Goal: Task Accomplishment & Management: Manage account settings

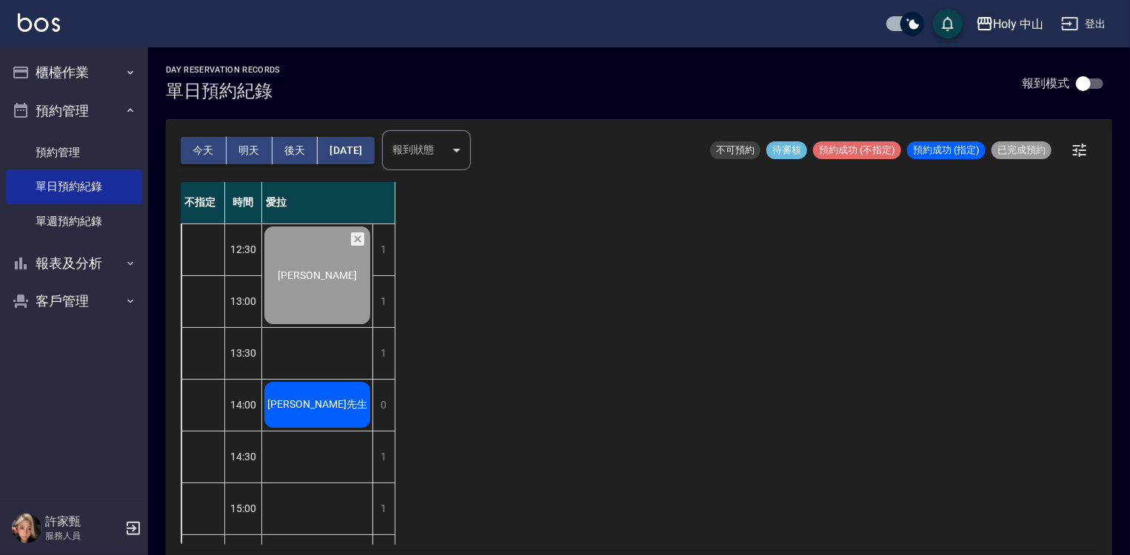
click at [317, 410] on span "[PERSON_NAME]先生" at bounding box center [317, 404] width 106 height 13
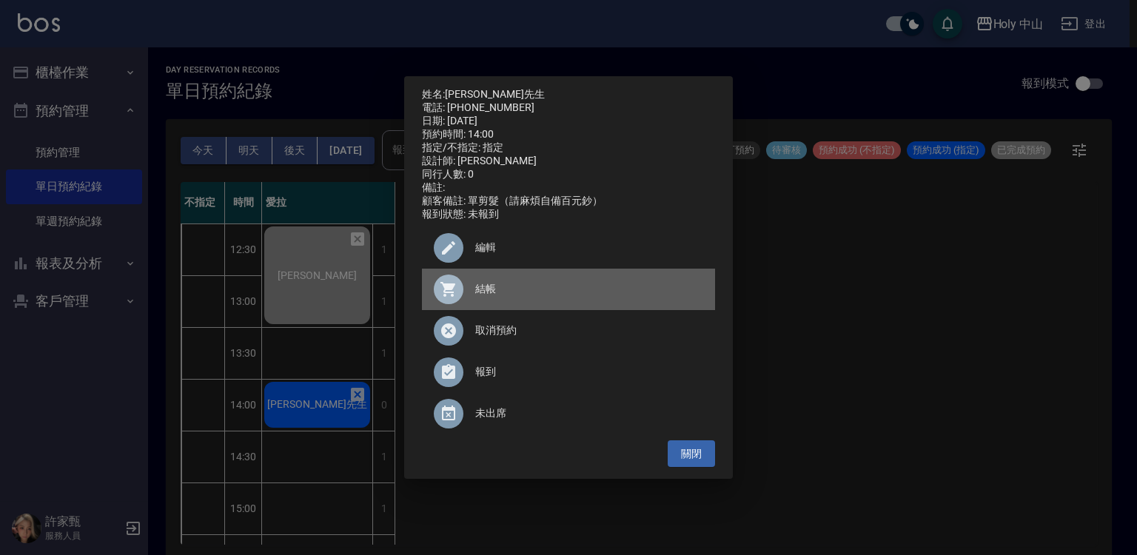
click at [489, 297] on span "結帳" at bounding box center [589, 289] width 228 height 16
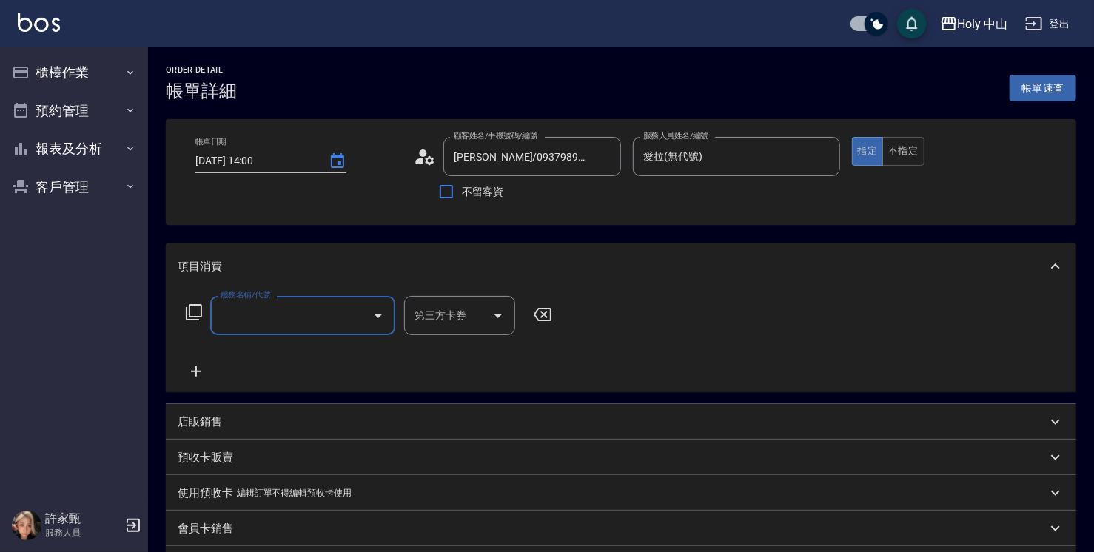
click at [227, 318] on input "服務名稱/代號" at bounding box center [292, 316] width 150 height 26
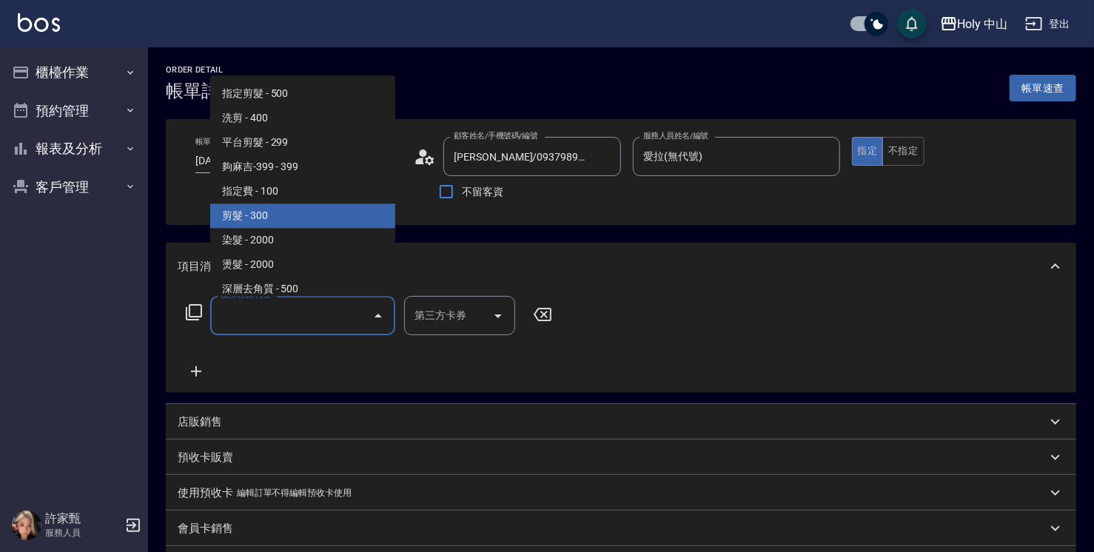
click at [295, 221] on span "剪髮 - 300" at bounding box center [302, 216] width 185 height 24
type input "剪髮(C02)"
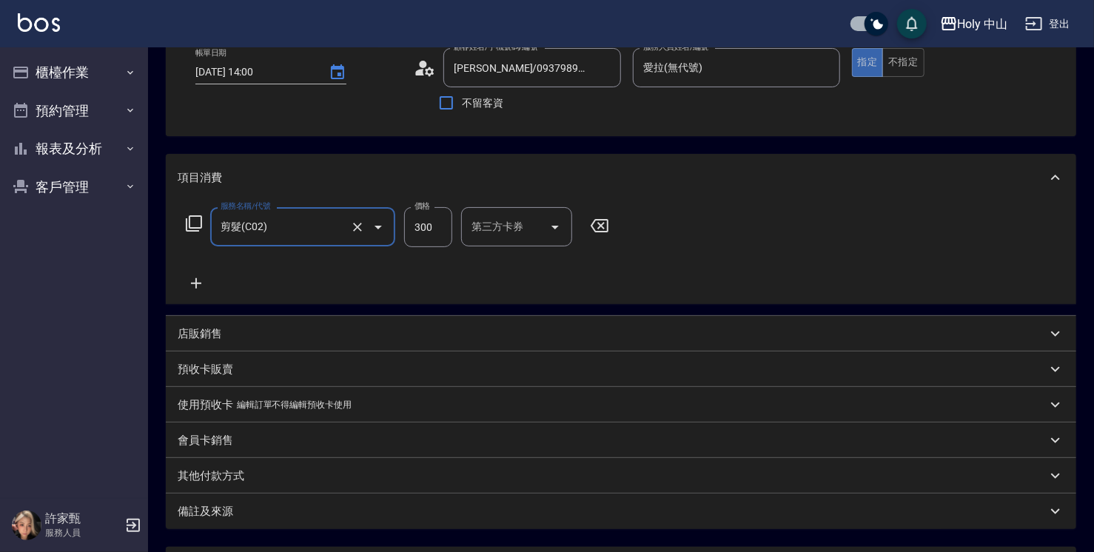
scroll to position [222, 0]
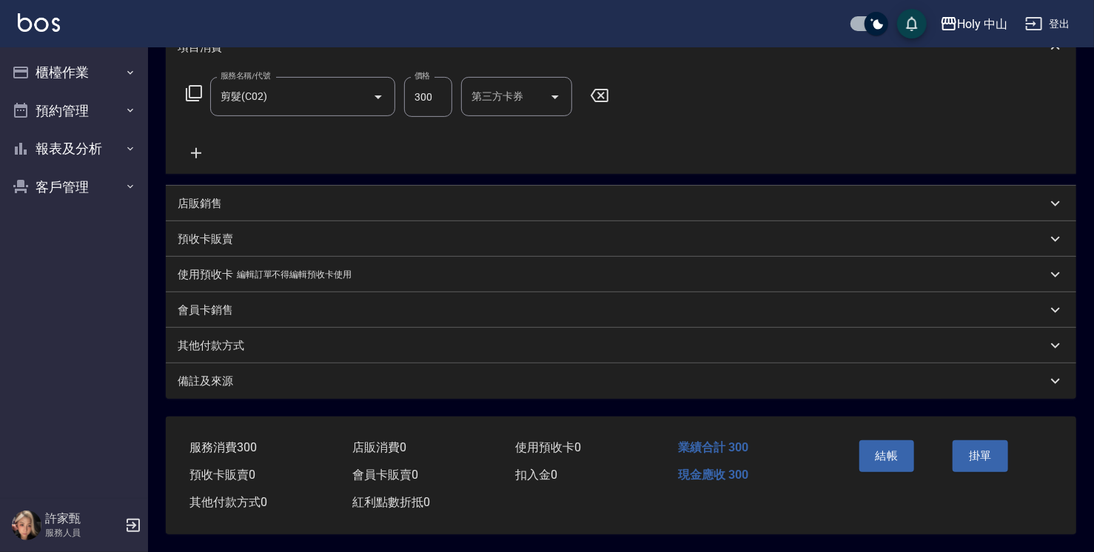
click at [552, 398] on div "Order detail 帳單詳細 帳單速查 帳單日期 [DATE] 14:00 顧客姓名/手機號碼/編號 杜先生/0937989346/ 顧客姓名/手機號碼…" at bounding box center [621, 190] width 946 height 724
click at [548, 387] on div "備註及來源" at bounding box center [621, 382] width 911 height 36
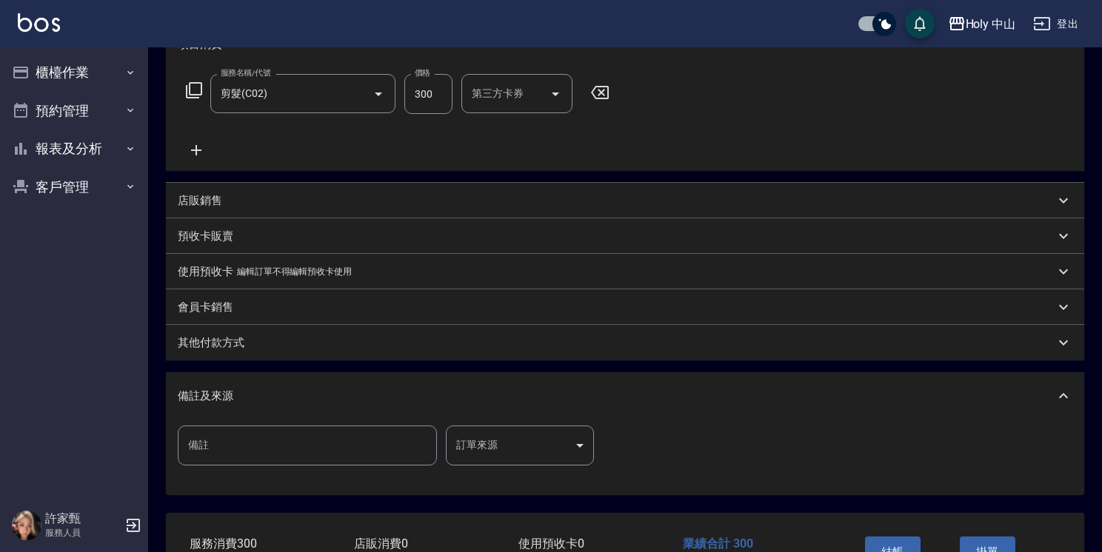
click at [504, 441] on body "Holy 中山 登出 櫃檯作業 打帳單 帳單列表 營業儀表板 現場電腦打卡 預約管理 預約管理 單日預約紀錄 單週預約紀錄 報表及分析 報表目錄 店家日報表 …" at bounding box center [551, 213] width 1102 height 871
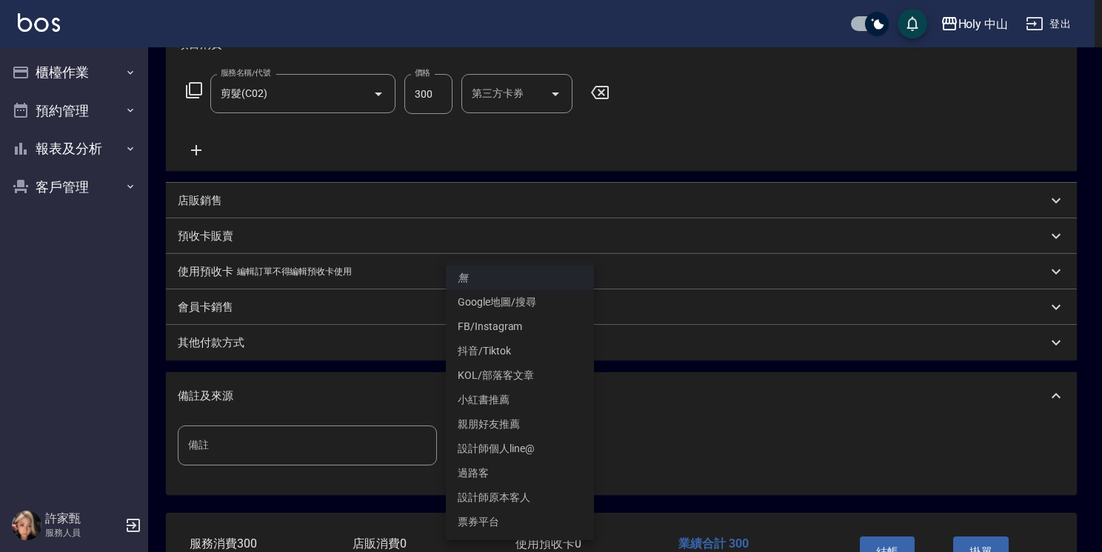
click at [513, 494] on li "設計師原本客人" at bounding box center [520, 498] width 148 height 24
type input "設計師原本客人"
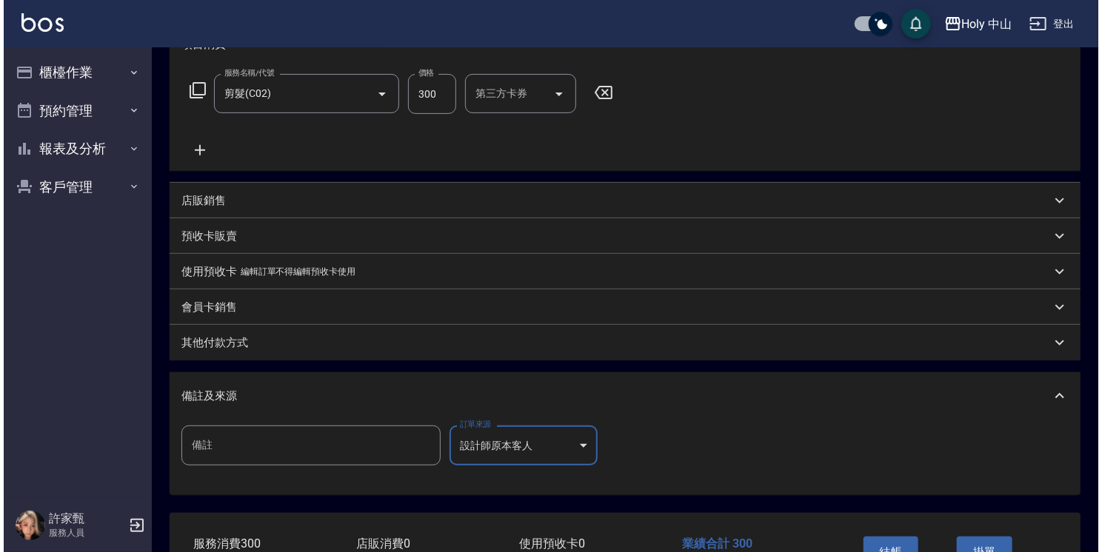
scroll to position [323, 0]
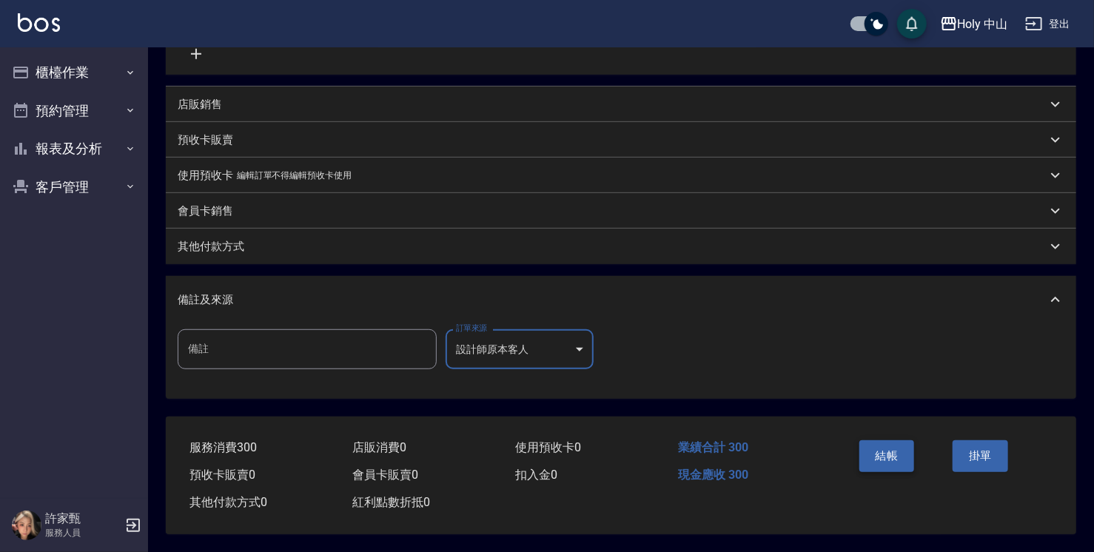
click at [892, 458] on button "結帳" at bounding box center [888, 456] width 56 height 31
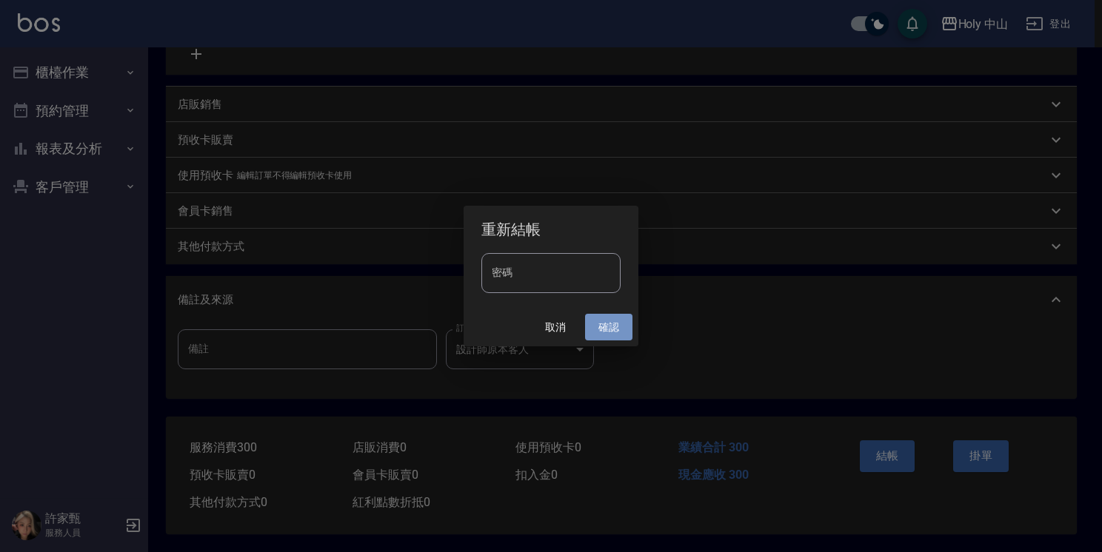
click at [607, 325] on button "確認" at bounding box center [608, 327] width 47 height 27
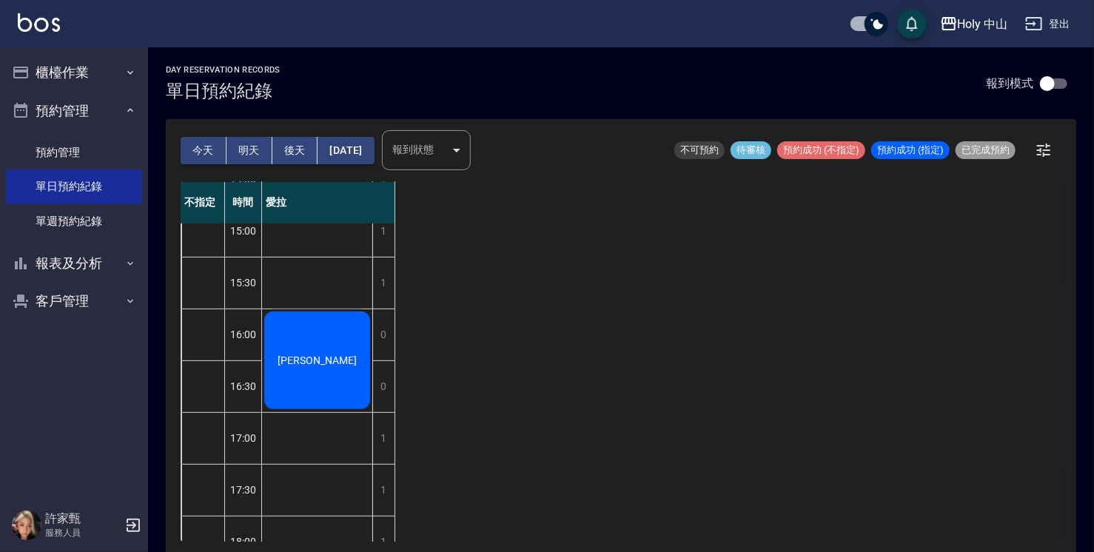
scroll to position [574, 0]
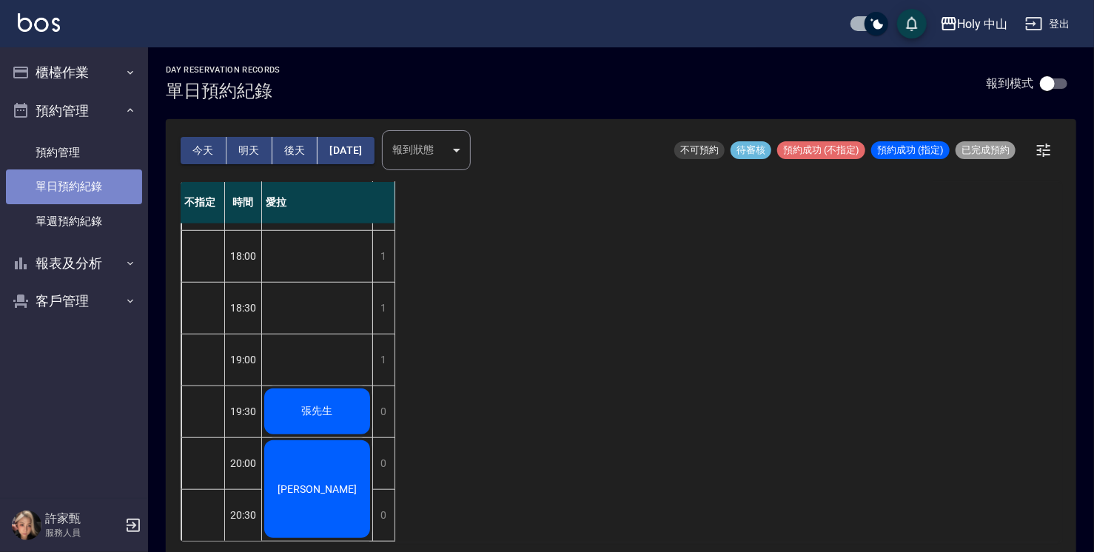
click at [81, 194] on link "單日預約紀錄" at bounding box center [74, 187] width 136 height 34
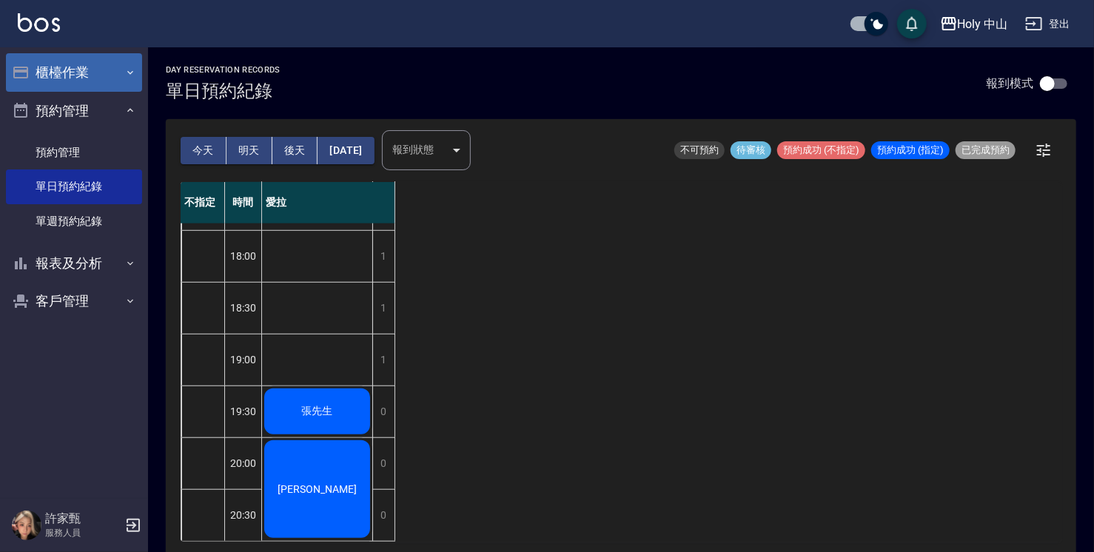
click at [92, 76] on button "櫃檯作業" at bounding box center [74, 72] width 136 height 39
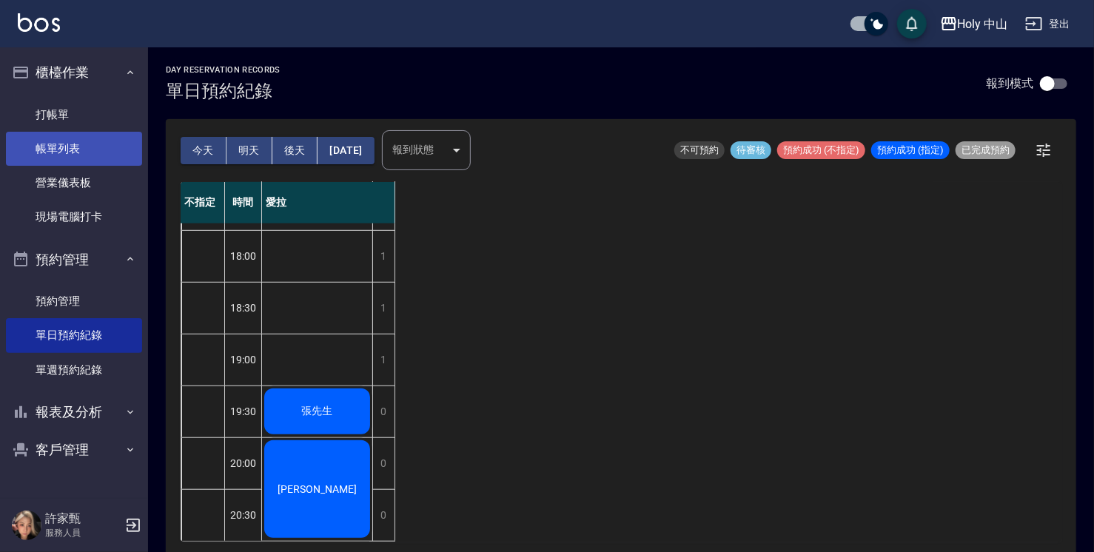
click at [86, 153] on link "帳單列表" at bounding box center [74, 149] width 136 height 34
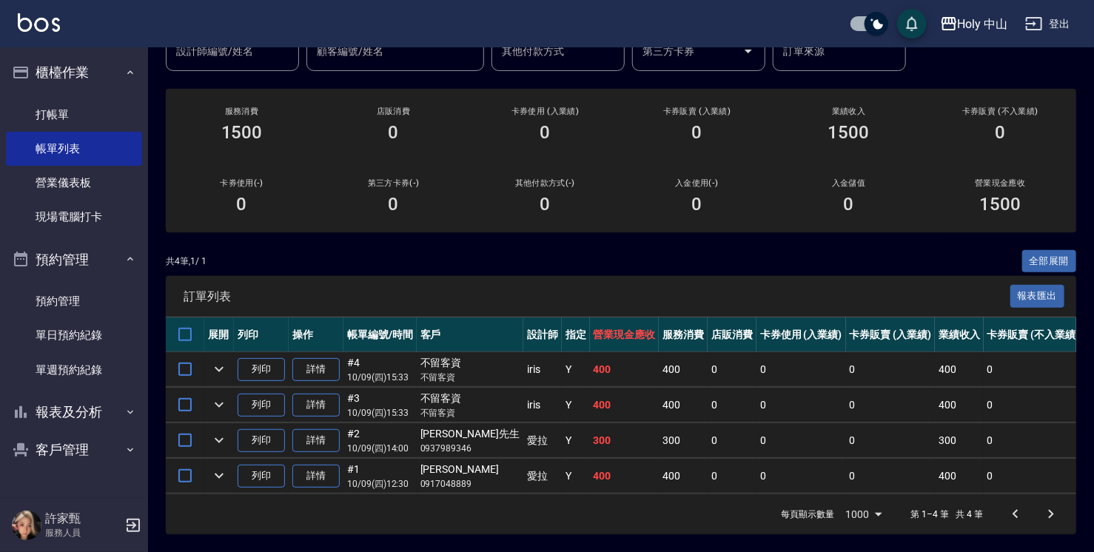
scroll to position [148, 0]
click at [59, 332] on link "單日預約紀錄" at bounding box center [74, 335] width 136 height 34
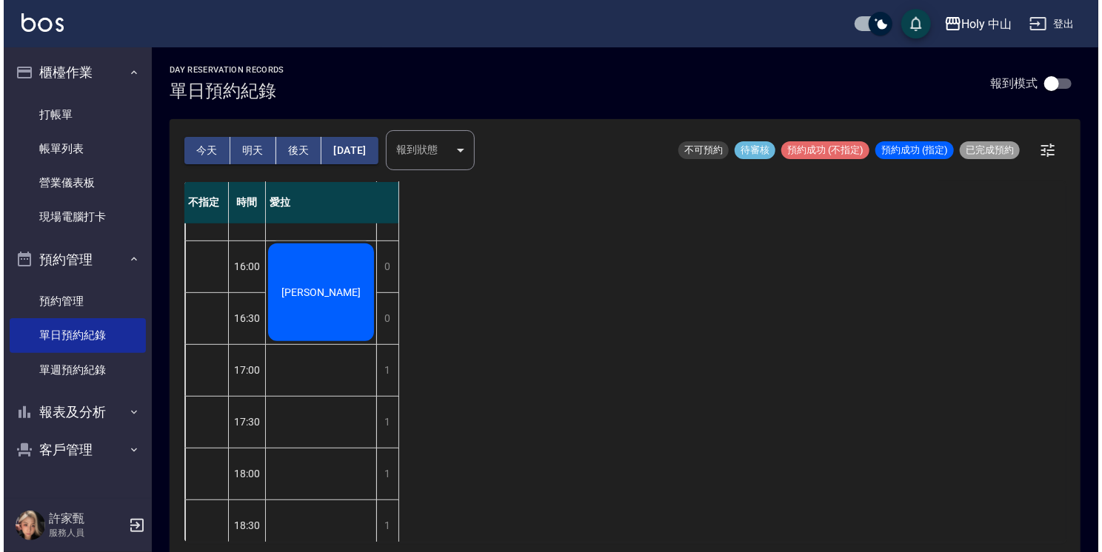
scroll to position [370, 0]
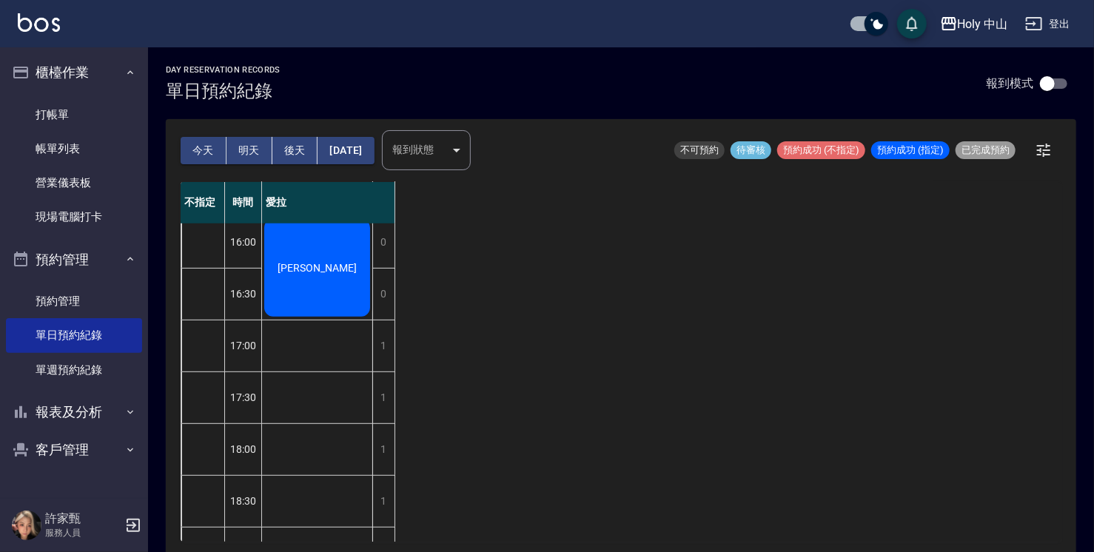
click at [318, 264] on span "[PERSON_NAME]" at bounding box center [317, 268] width 85 height 12
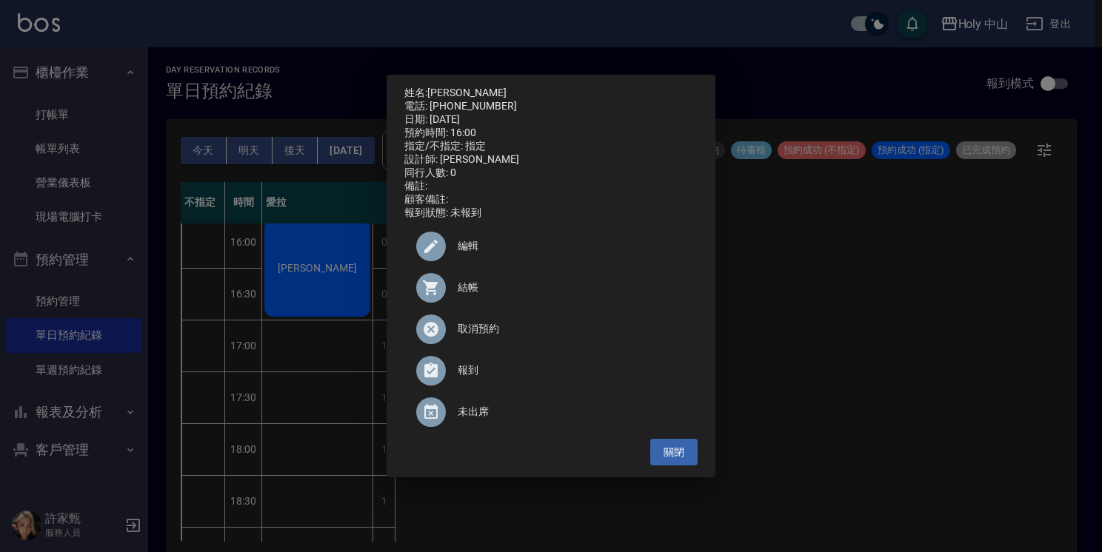
click at [473, 254] on span "編輯" at bounding box center [572, 246] width 228 height 16
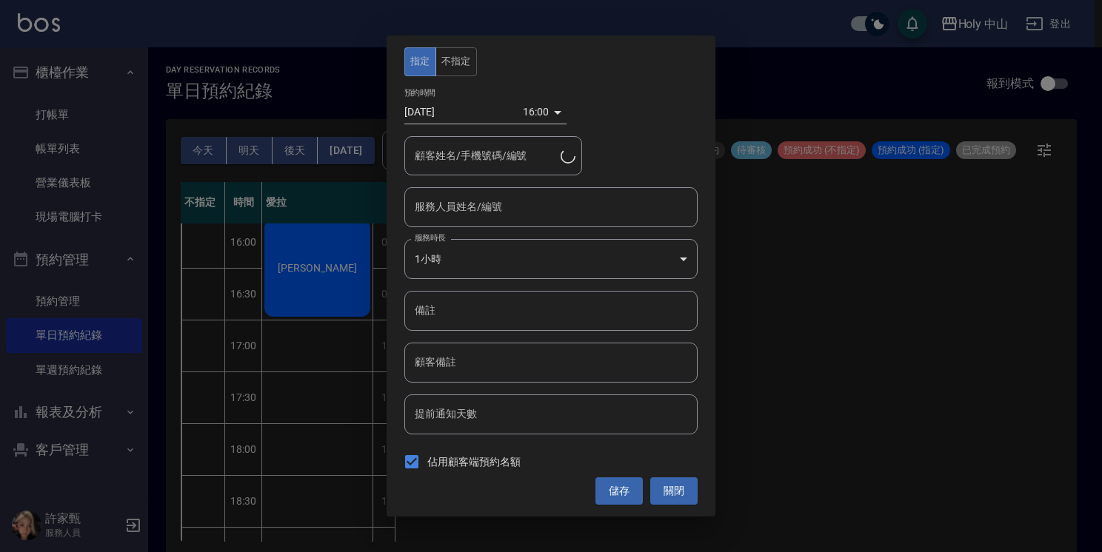
type input "[PERSON_NAME]/0939098788/"
type input "愛拉(無代號)"
click at [542, 114] on body "Holy 中山 登出 櫃檯作業 打帳單 帳單列表 營業儀表板 現場電腦打卡 預約管理 預約管理 單日預約紀錄 單週預約紀錄 報表及分析 報表目錄 店家日報表 …" at bounding box center [551, 278] width 1102 height 557
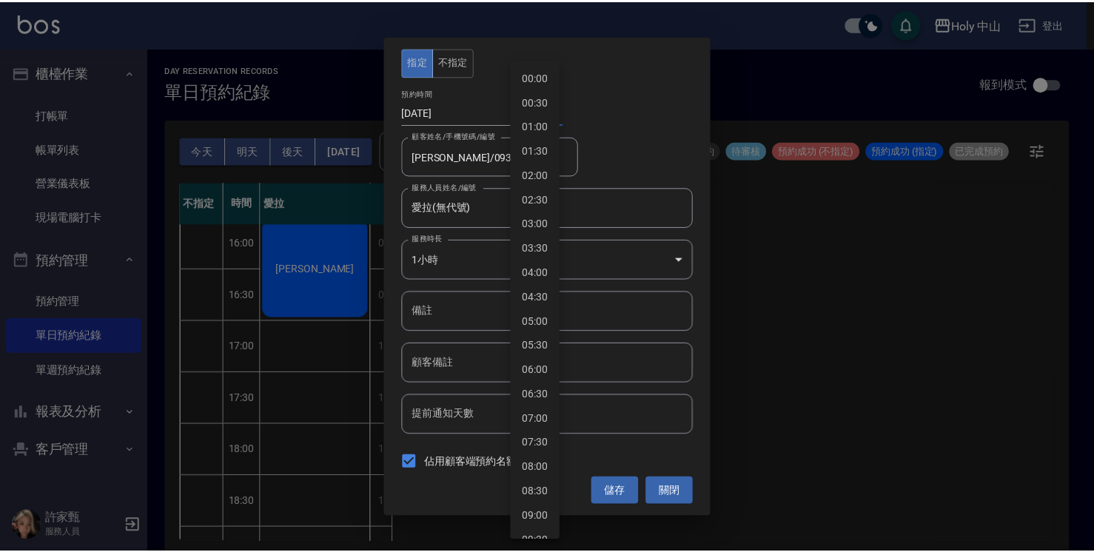
scroll to position [559, 0]
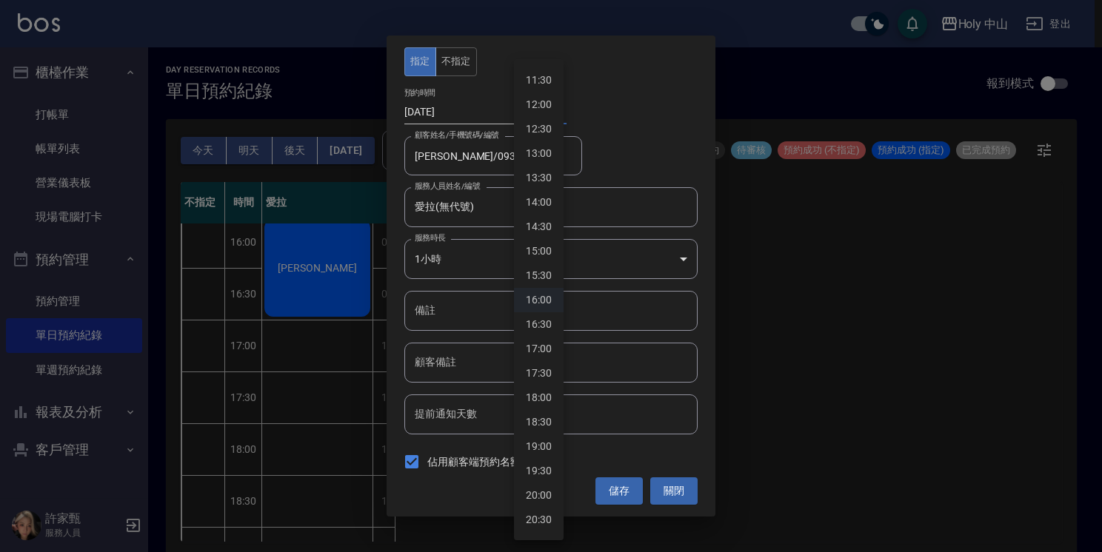
click at [545, 349] on li "17:00" at bounding box center [539, 349] width 50 height 24
type input "1760000400000"
click at [625, 493] on button "儲存" at bounding box center [618, 491] width 47 height 27
